Goal: Task Accomplishment & Management: Use online tool/utility

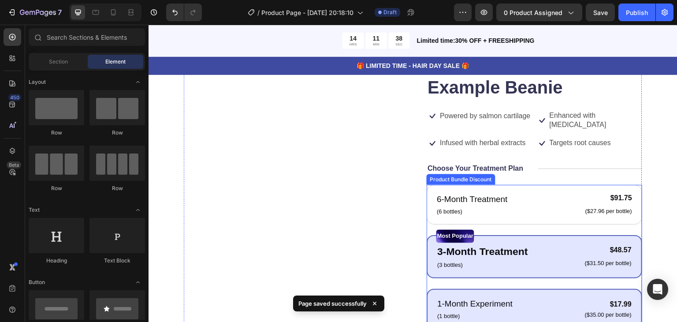
scroll to position [116, 0]
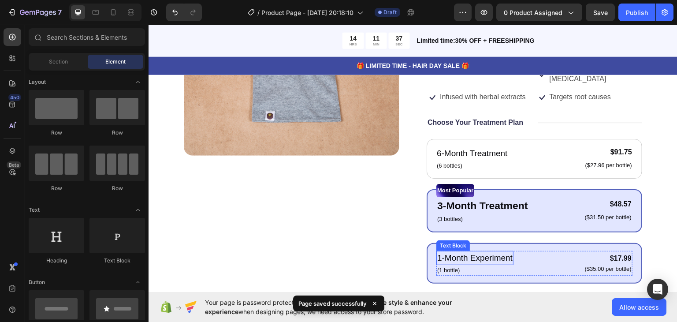
click at [464, 250] on div "1-Month Experiment Text Block" at bounding box center [474, 257] width 77 height 15
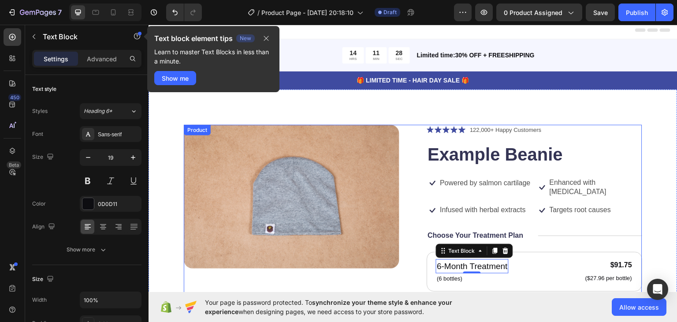
scroll to position [0, 0]
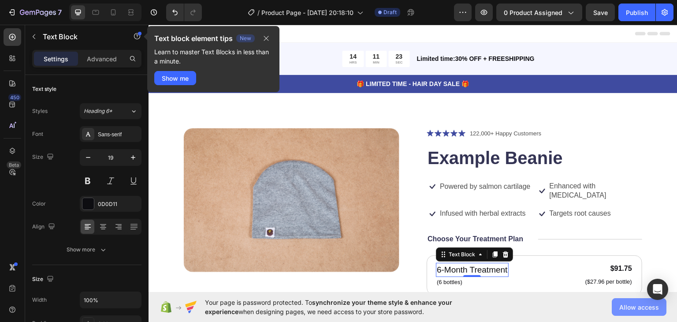
click at [634, 301] on button "Allow access" at bounding box center [639, 307] width 55 height 18
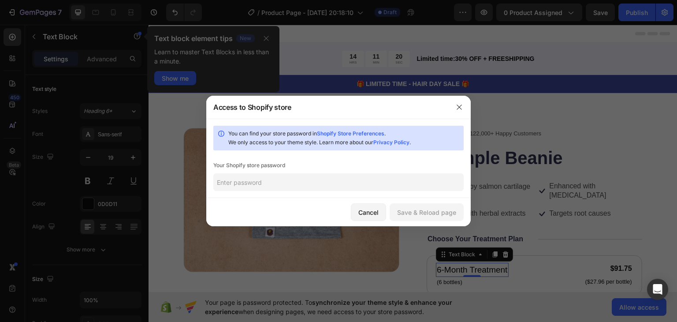
click at [401, 186] on input "text" at bounding box center [338, 182] width 250 height 18
type input "12345"
click at [427, 210] on div "Save & Reload page" at bounding box center [426, 212] width 59 height 9
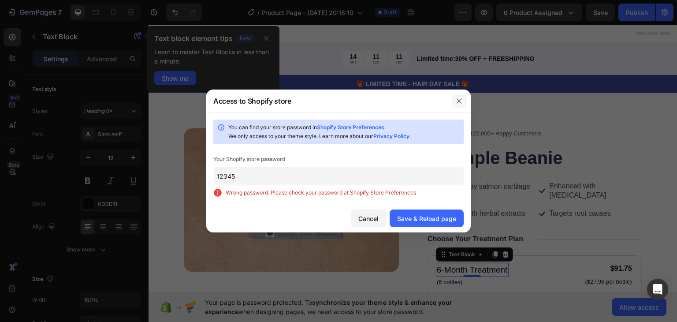
click at [460, 97] on button "button" at bounding box center [459, 101] width 14 height 14
